Goal: Check status: Check status

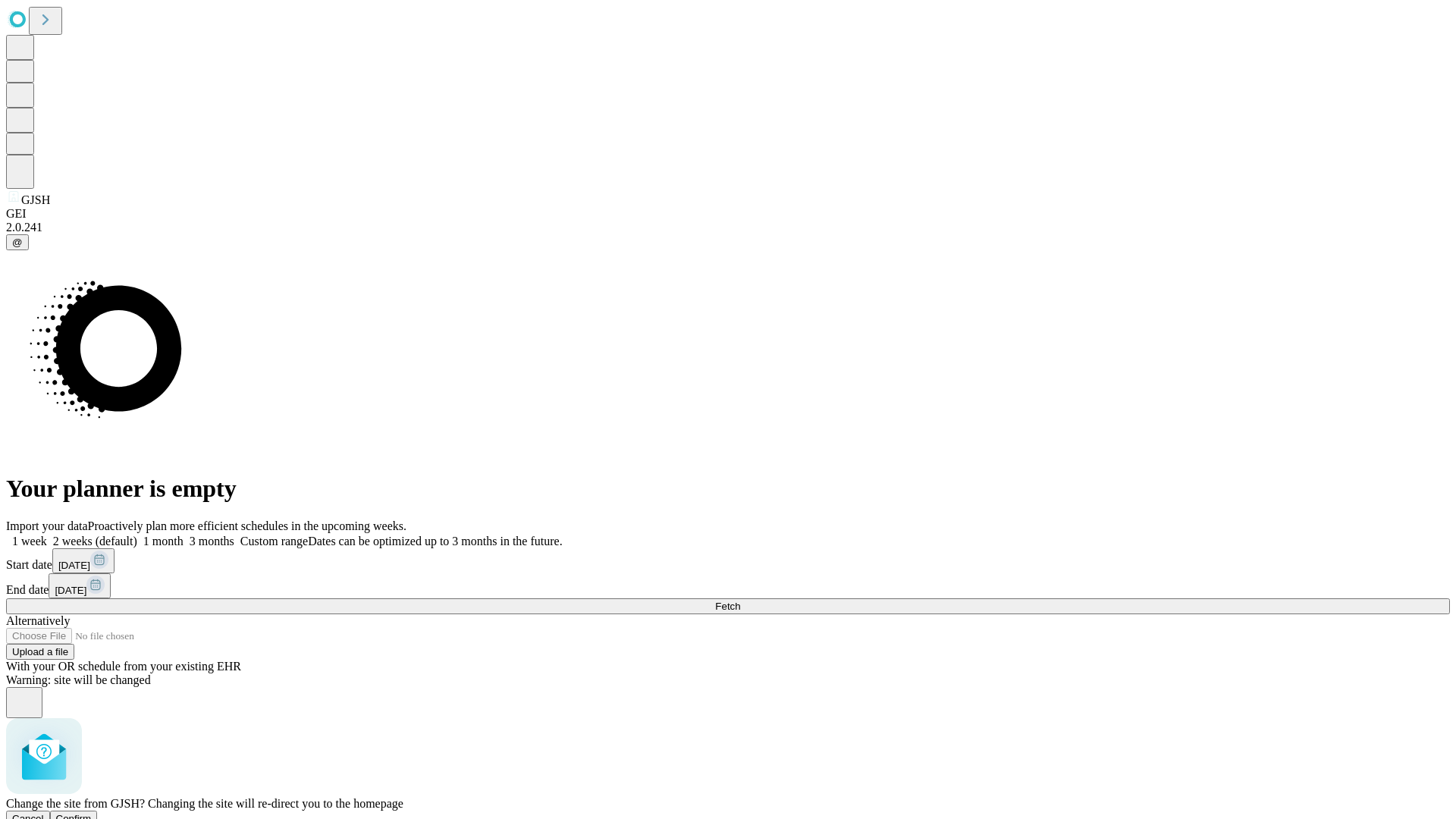
click at [92, 812] on span "Confirm" at bounding box center [74, 817] width 36 height 11
click at [47, 534] on label "1 week" at bounding box center [26, 540] width 41 height 13
click at [740, 600] on span "Fetch" at bounding box center [728, 605] width 25 height 11
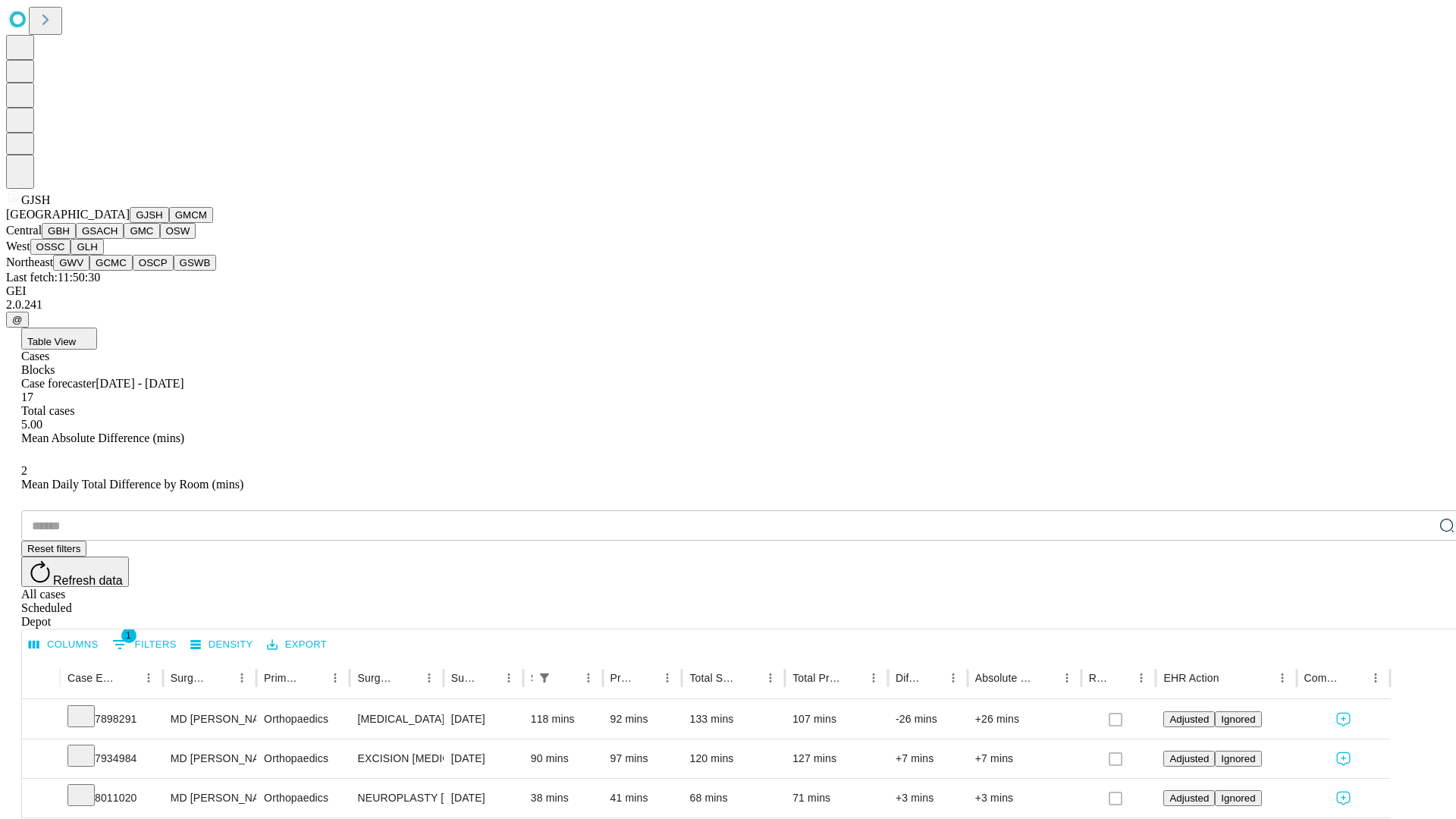
click at [169, 223] on button "GMCM" at bounding box center [191, 215] width 44 height 16
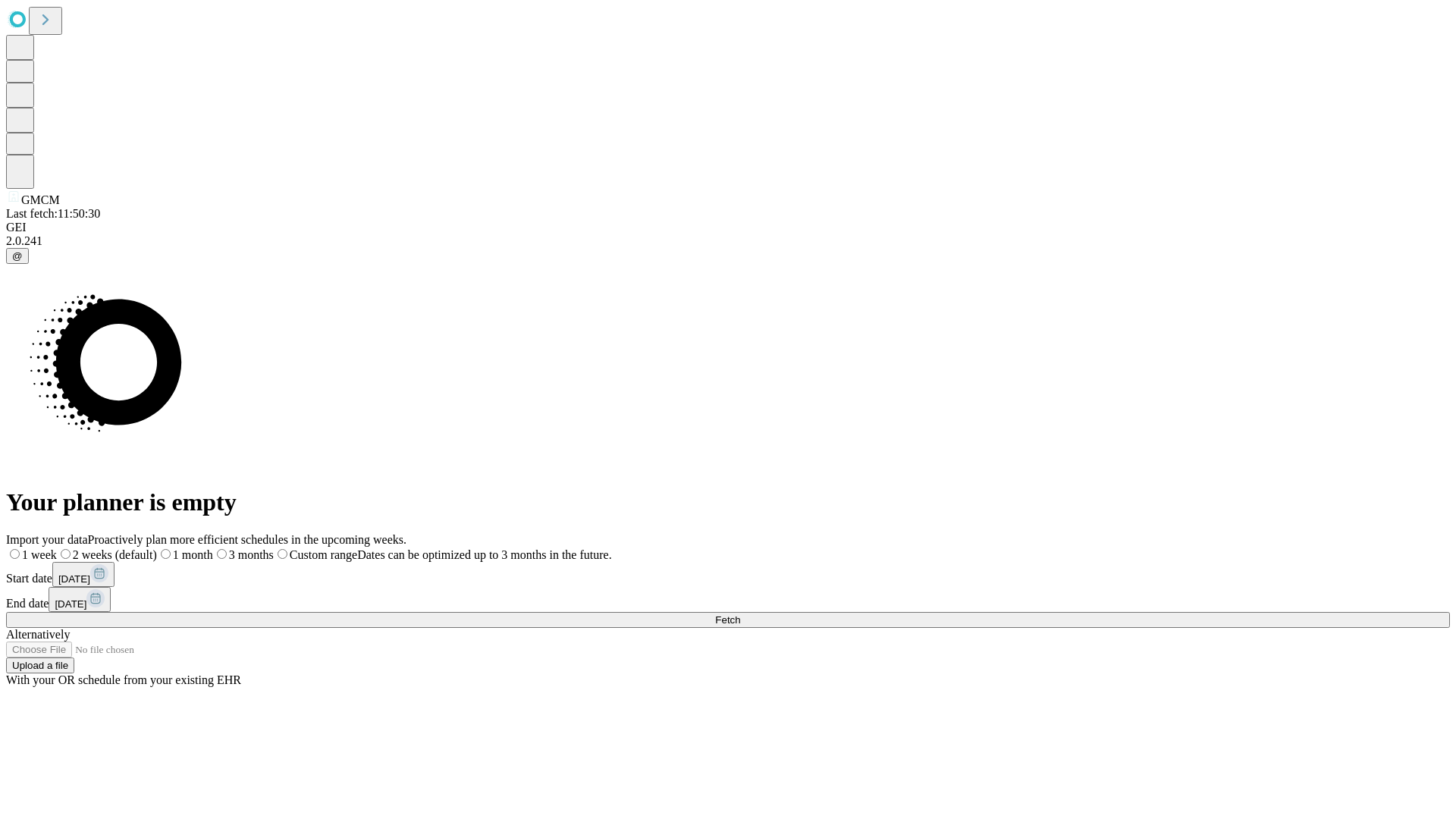
click at [57, 548] on label "1 week" at bounding box center [31, 554] width 51 height 13
click at [740, 614] on span "Fetch" at bounding box center [728, 619] width 25 height 11
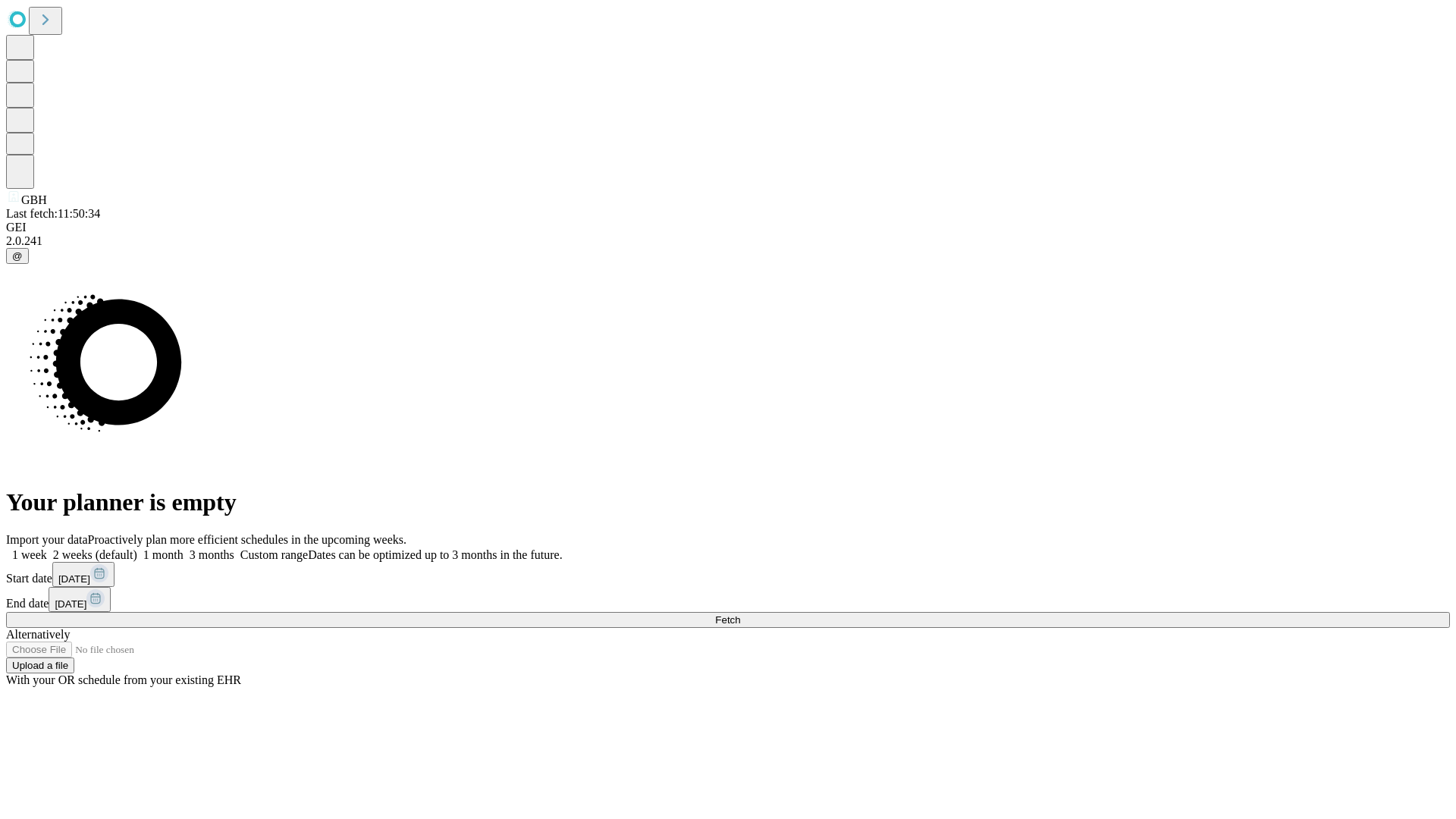
click at [740, 614] on span "Fetch" at bounding box center [728, 619] width 25 height 11
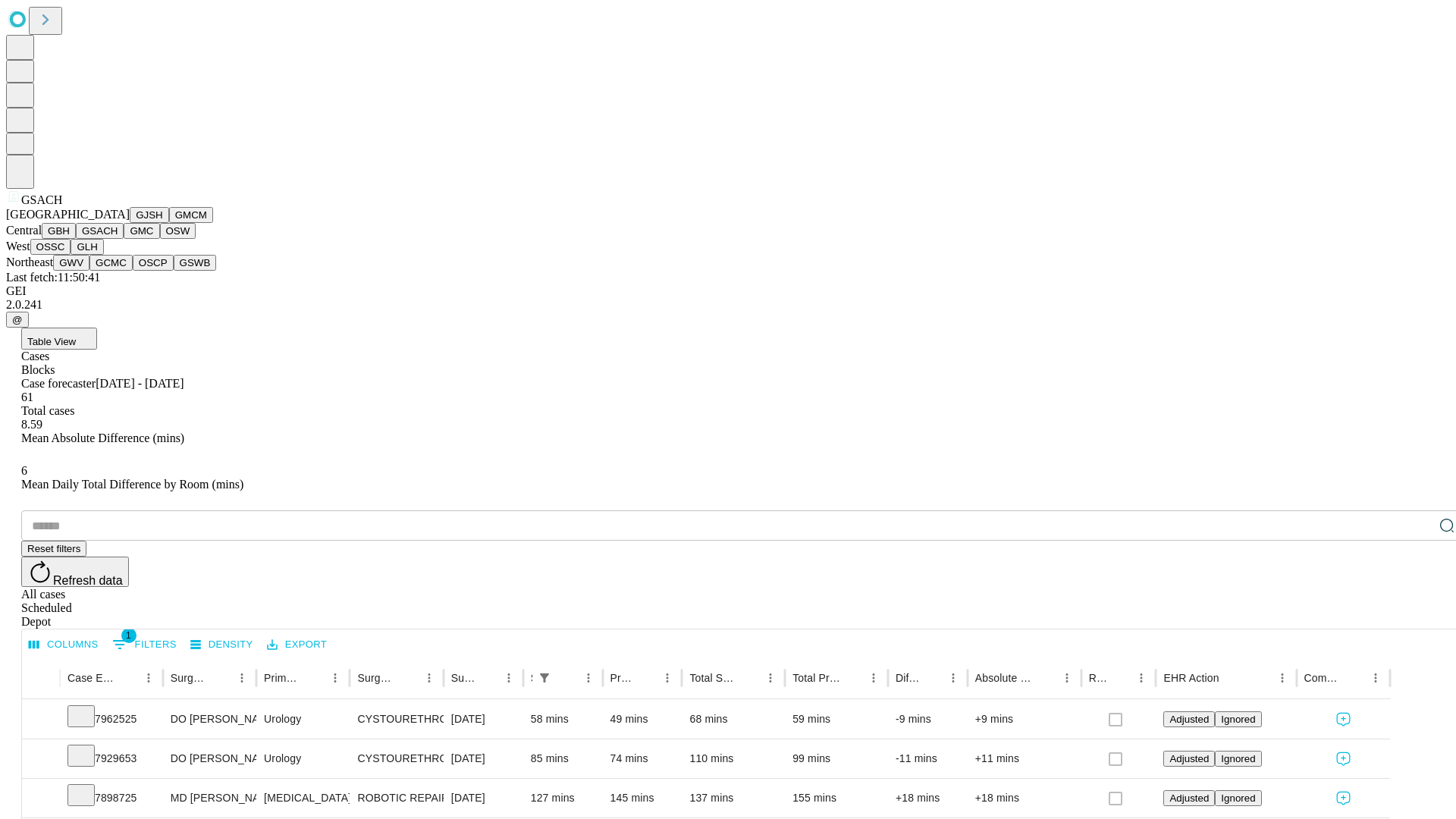
click at [123, 238] on button "GMC" at bounding box center [141, 231] width 36 height 16
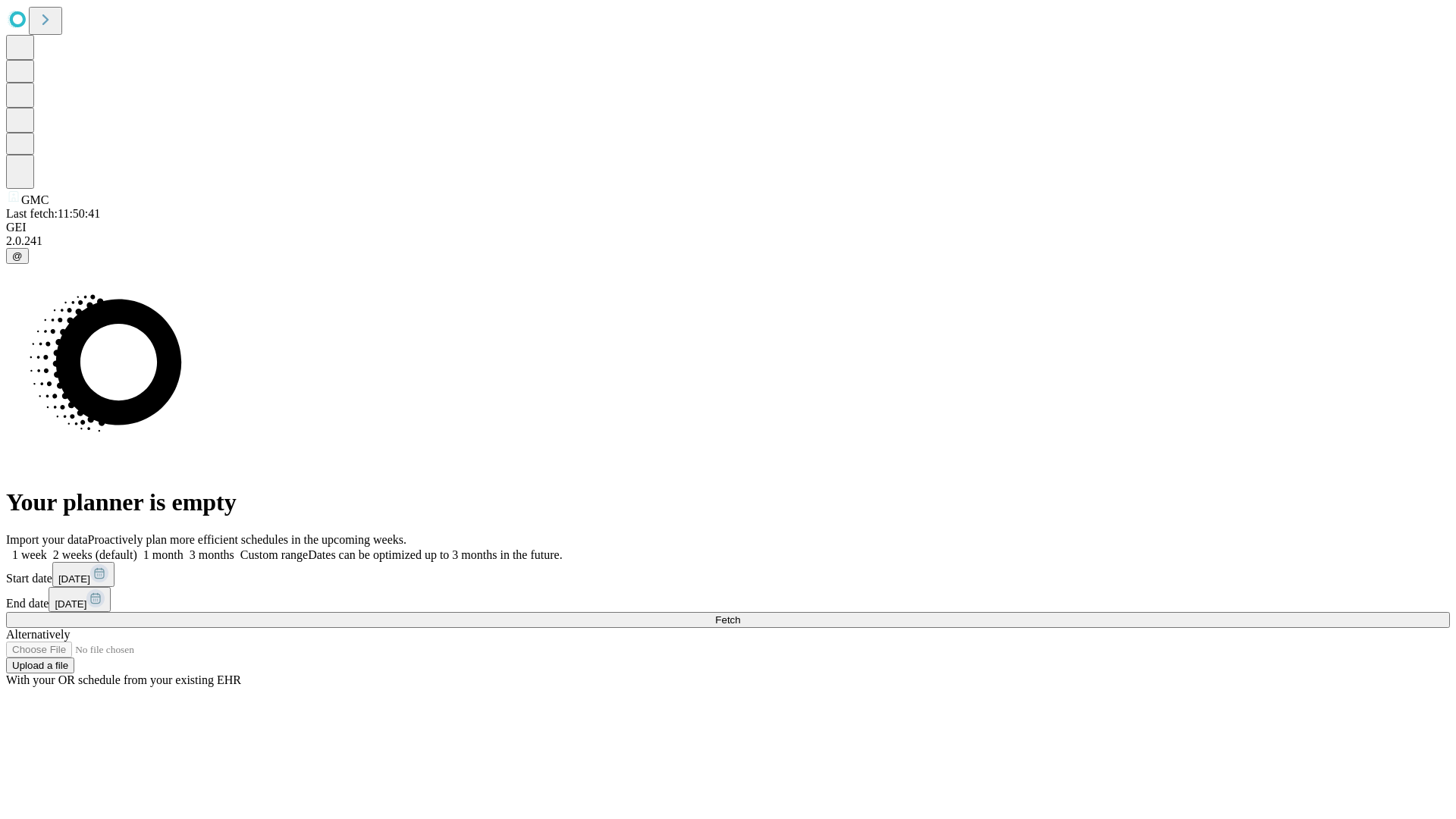
click at [47, 548] on label "1 week" at bounding box center [26, 554] width 41 height 13
click at [740, 614] on span "Fetch" at bounding box center [728, 619] width 25 height 11
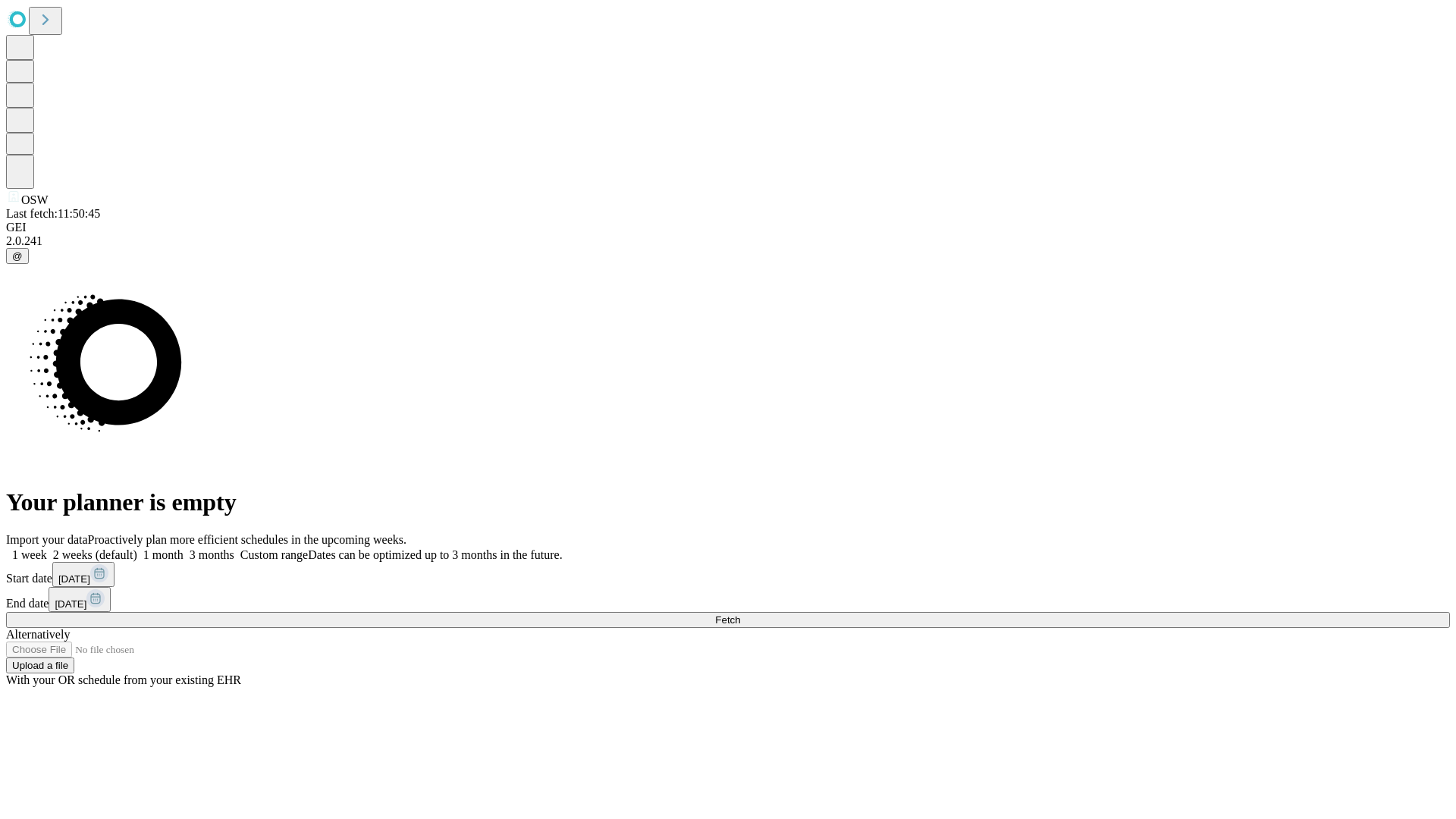
click at [47, 548] on label "1 week" at bounding box center [26, 554] width 41 height 13
click at [740, 614] on span "Fetch" at bounding box center [728, 619] width 25 height 11
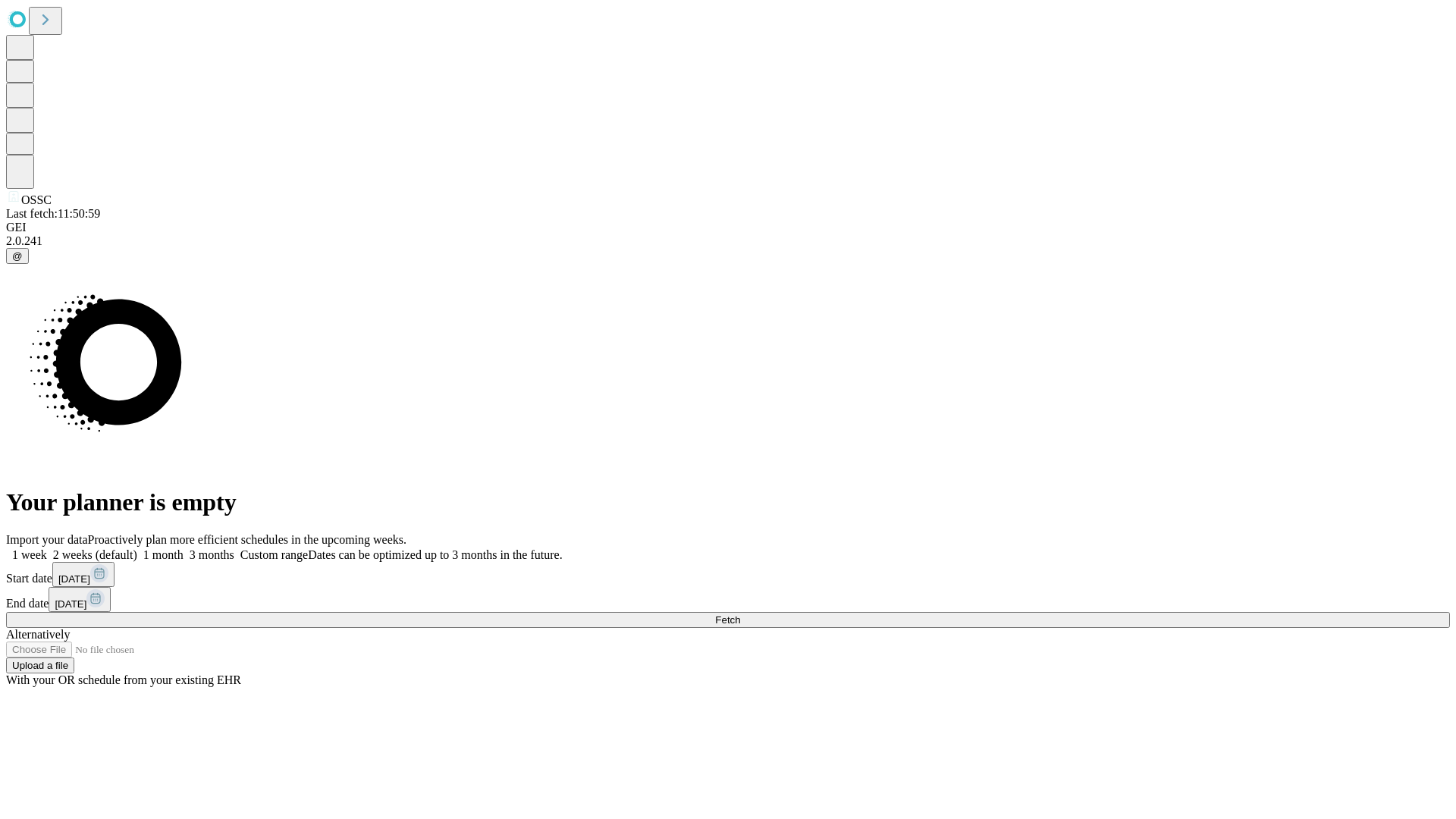
click at [47, 548] on label "1 week" at bounding box center [26, 554] width 41 height 13
click at [740, 614] on span "Fetch" at bounding box center [728, 619] width 25 height 11
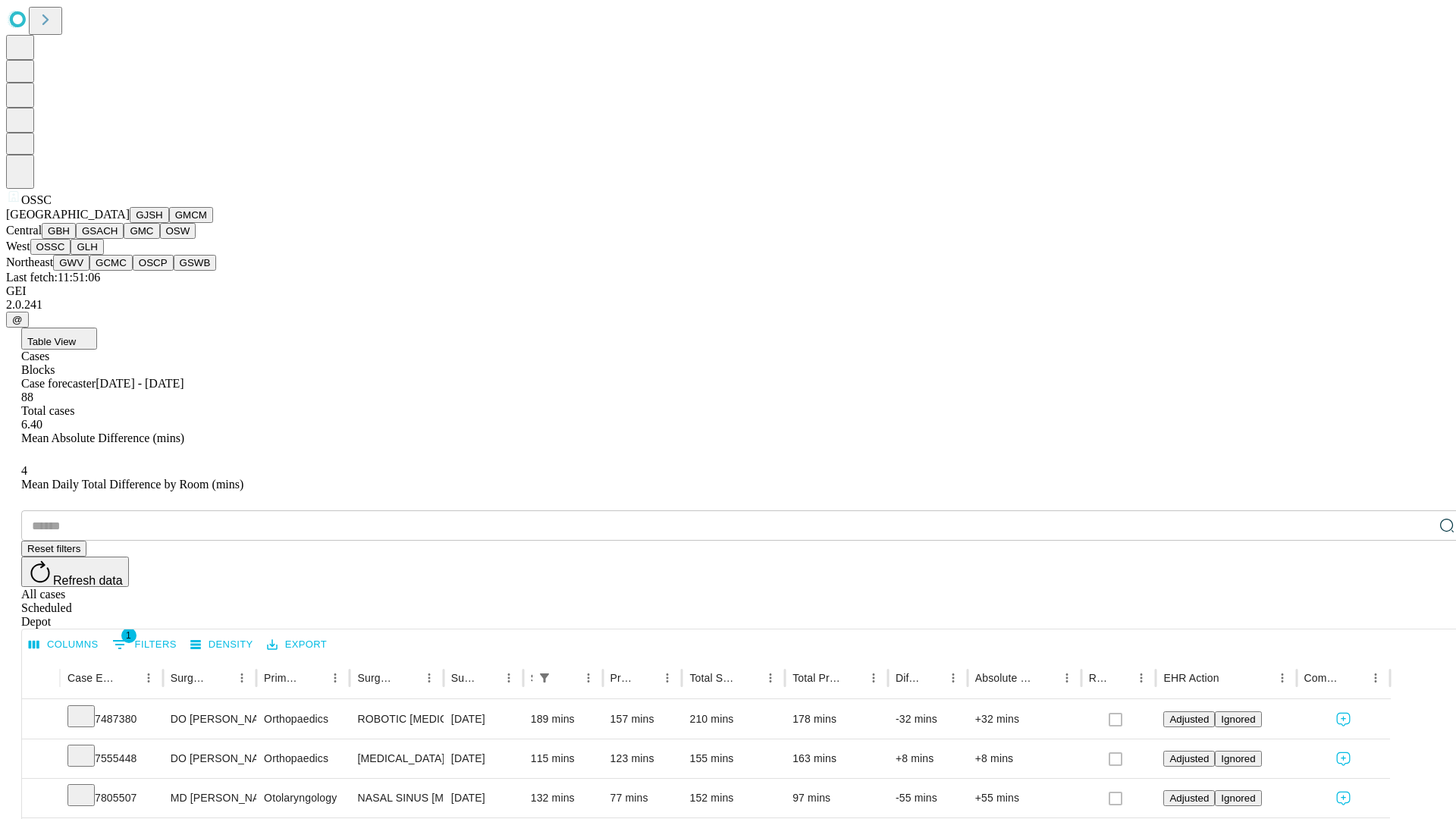
click at [103, 254] on button "GLH" at bounding box center [86, 246] width 33 height 16
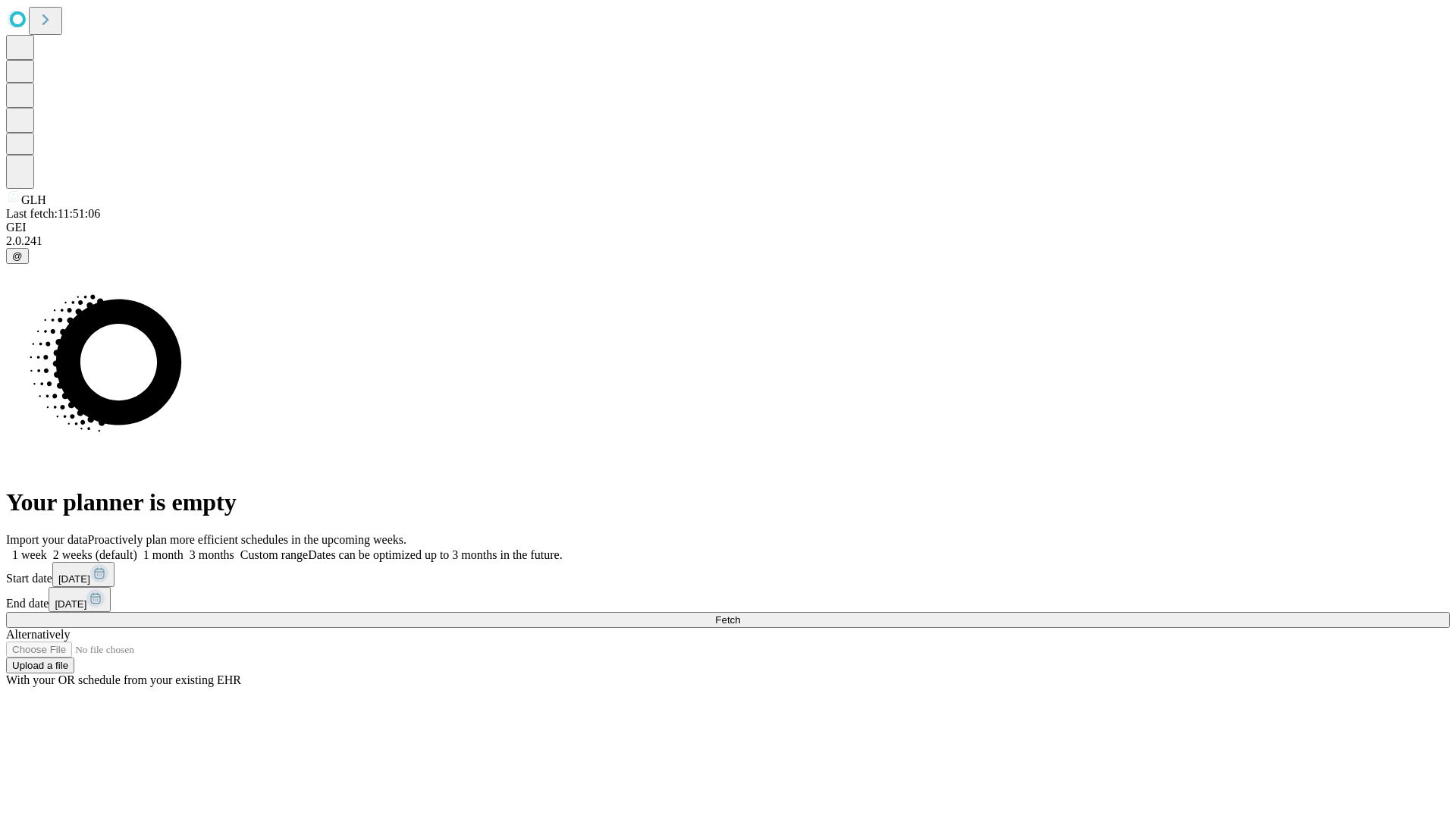
click at [47, 548] on label "1 week" at bounding box center [26, 554] width 41 height 13
click at [740, 614] on span "Fetch" at bounding box center [728, 619] width 25 height 11
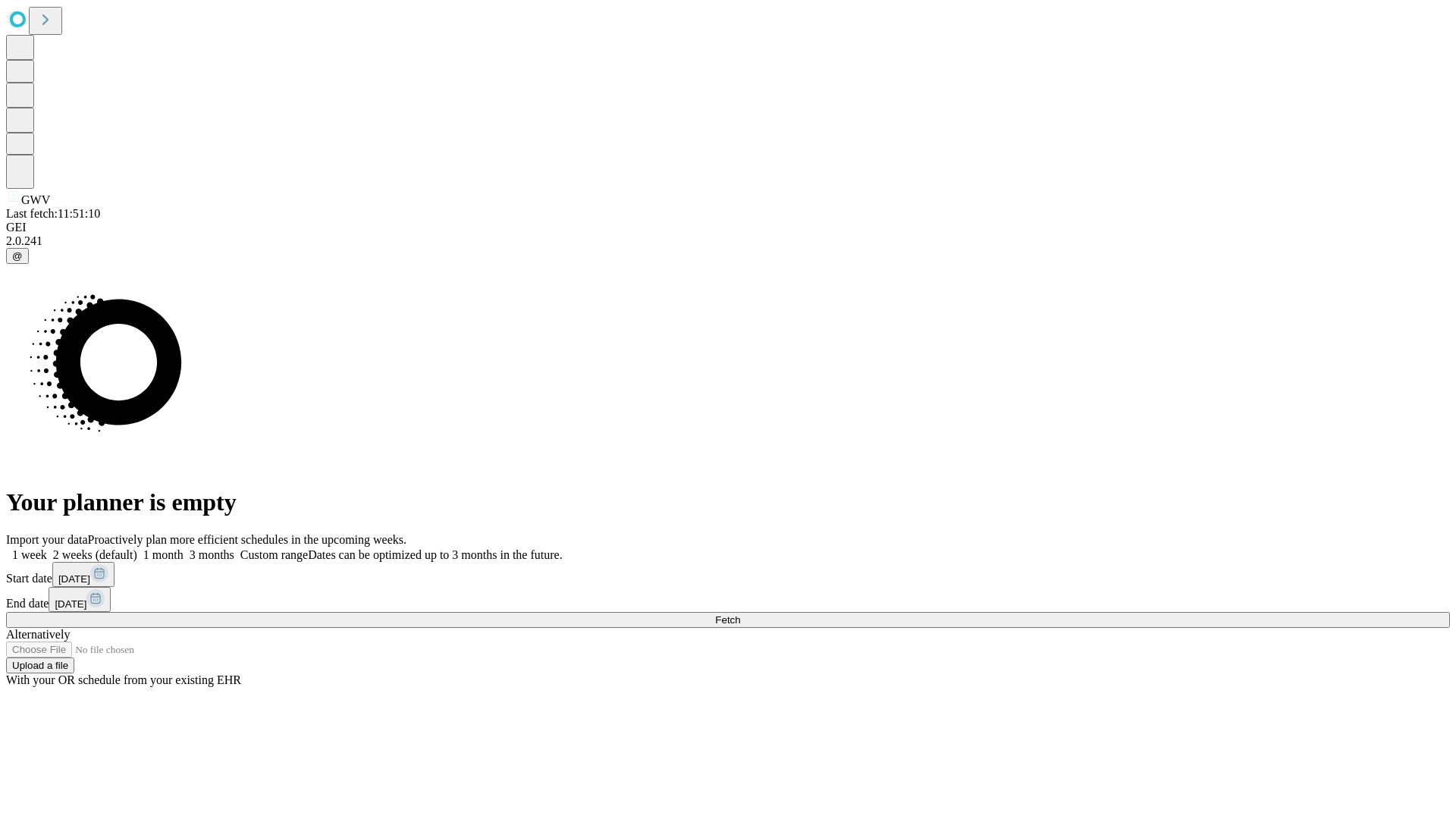
click at [47, 548] on label "1 week" at bounding box center [26, 554] width 41 height 13
click at [740, 614] on span "Fetch" at bounding box center [728, 619] width 25 height 11
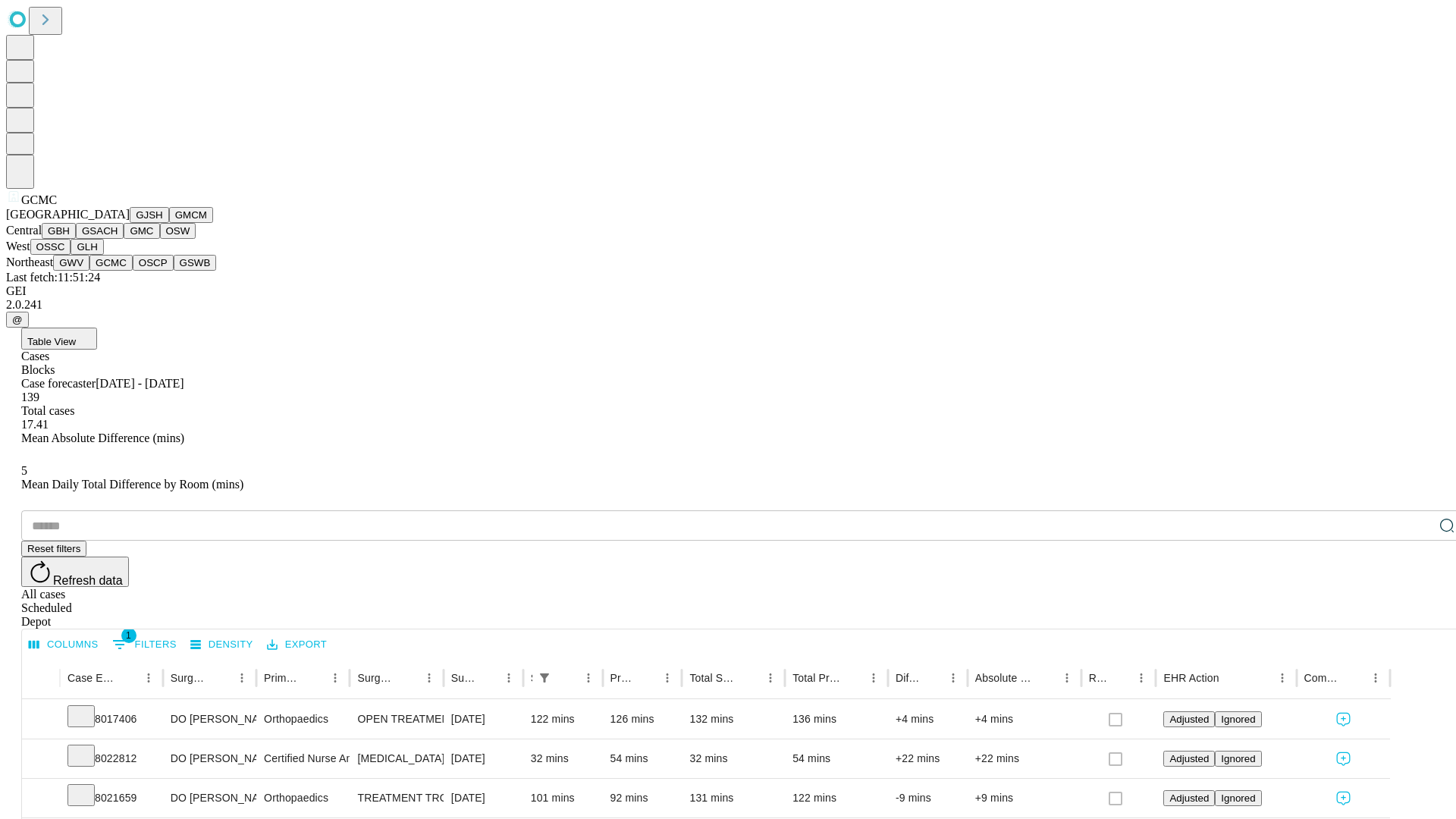
click at [133, 270] on button "OSCP" at bounding box center [153, 262] width 41 height 16
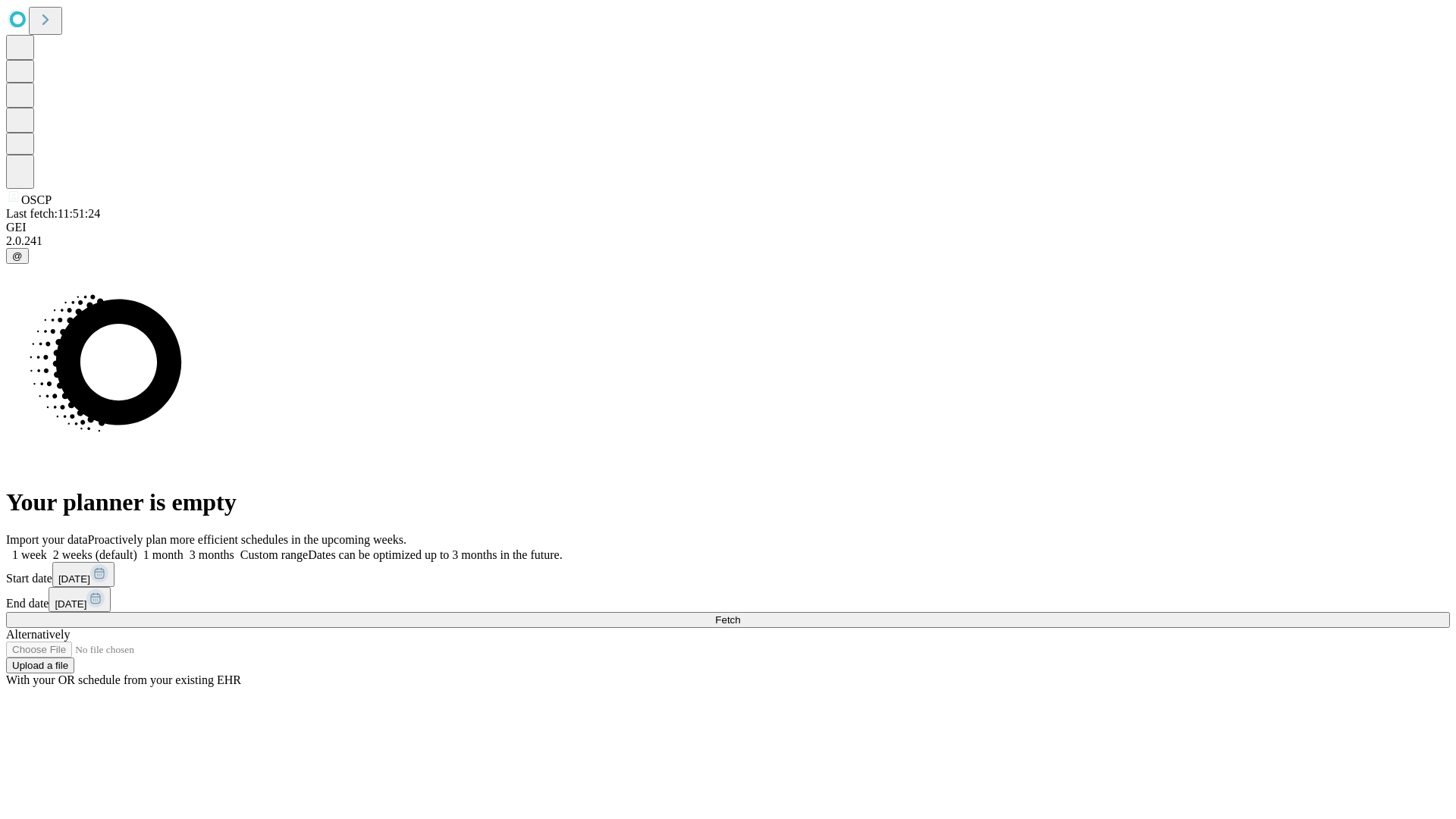
click at [47, 548] on label "1 week" at bounding box center [26, 554] width 41 height 13
click at [740, 614] on span "Fetch" at bounding box center [728, 619] width 25 height 11
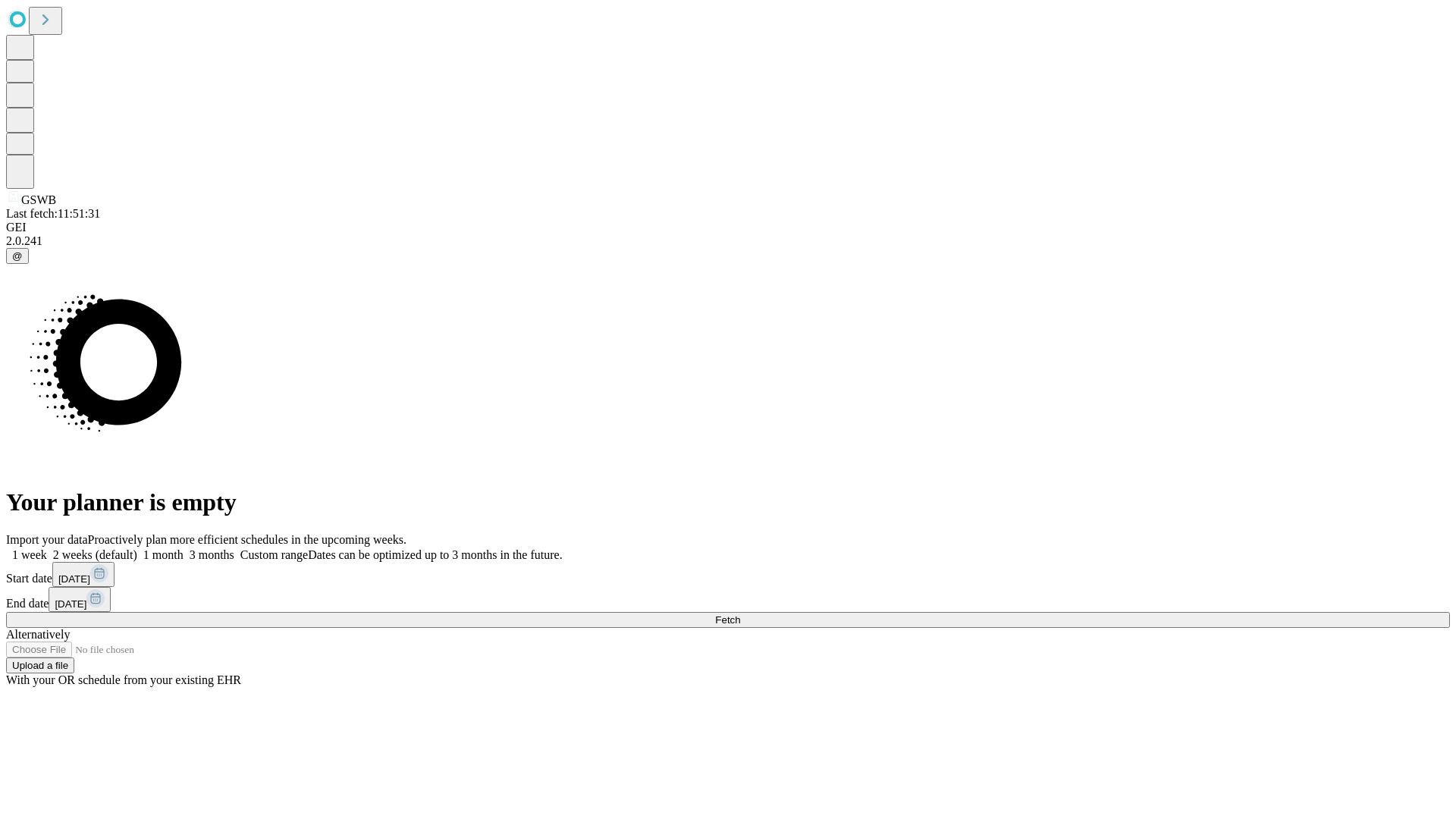
click at [47, 548] on label "1 week" at bounding box center [26, 554] width 41 height 13
click at [740, 614] on span "Fetch" at bounding box center [728, 619] width 25 height 11
